Goal: Find specific page/section: Find specific page/section

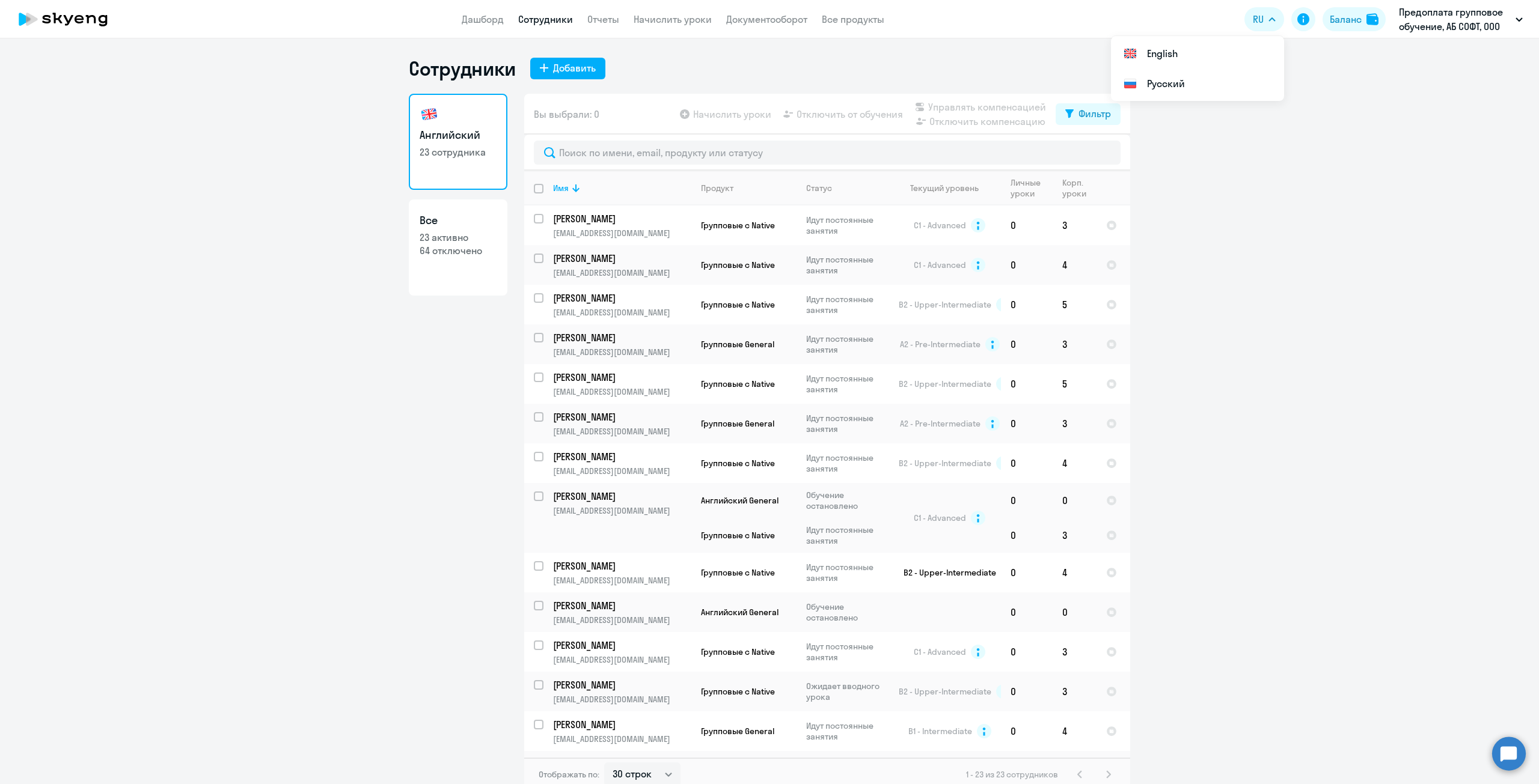
select select "30"
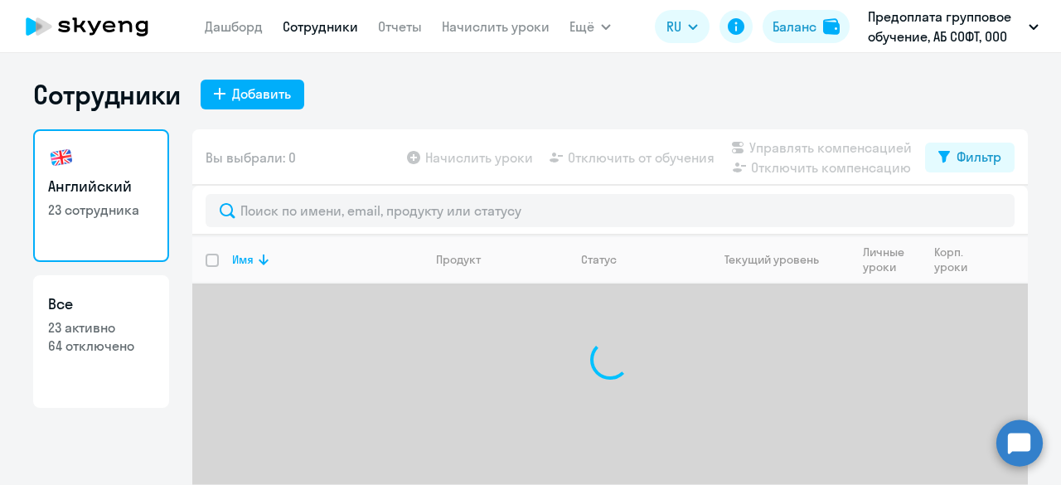
select select "30"
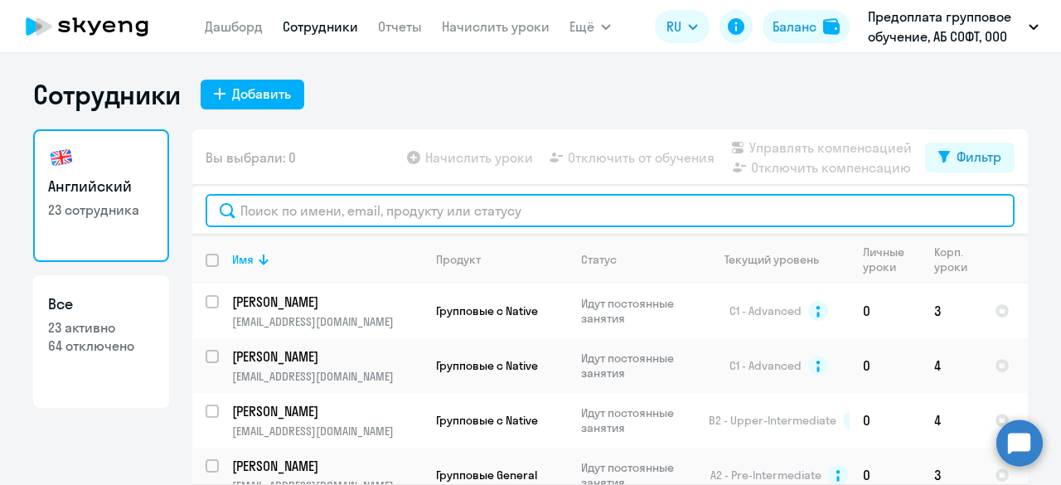
click at [332, 220] on input "text" at bounding box center [610, 210] width 809 height 33
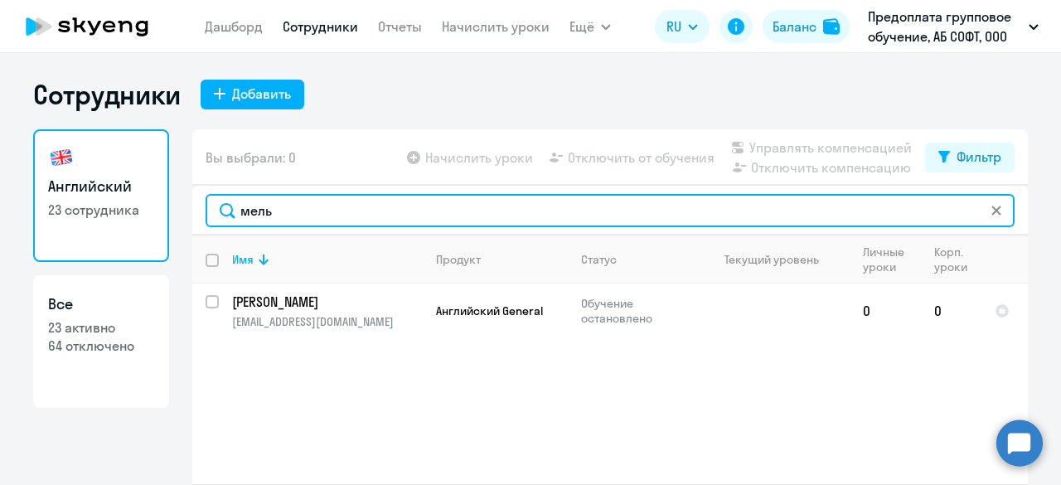
type input "мель"
